Goal: Task Accomplishment & Management: Complete application form

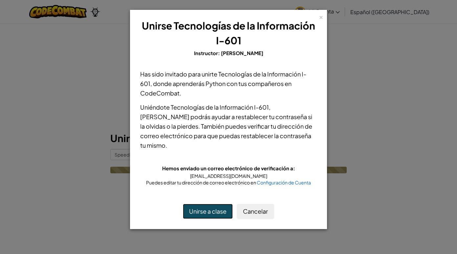
click at [207, 208] on button "Unirse a clase" at bounding box center [208, 211] width 50 height 15
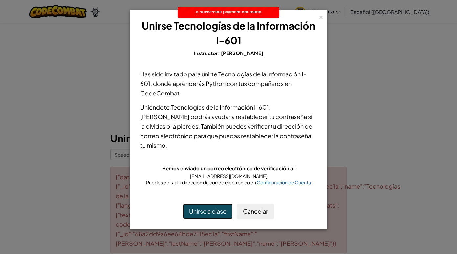
click at [208, 210] on button "Unirse a clase" at bounding box center [208, 211] width 50 height 15
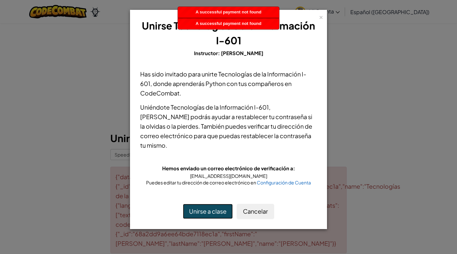
click at [208, 210] on button "Unirse a clase" at bounding box center [208, 211] width 50 height 15
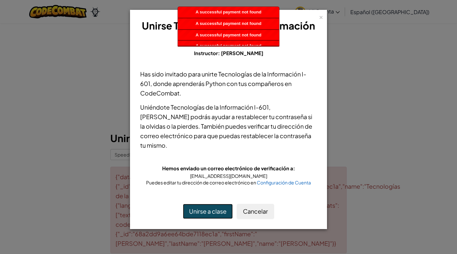
click at [208, 210] on button "Unirse a clase" at bounding box center [208, 211] width 50 height 15
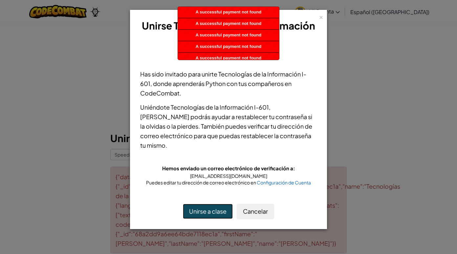
click at [208, 210] on button "Unirse a clase" at bounding box center [208, 211] width 50 height 15
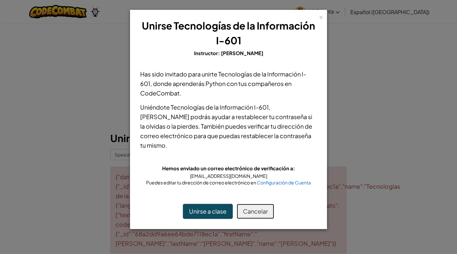
click at [250, 208] on button "Cancelar" at bounding box center [255, 211] width 37 height 15
